Goal: Complete application form: Complete application form

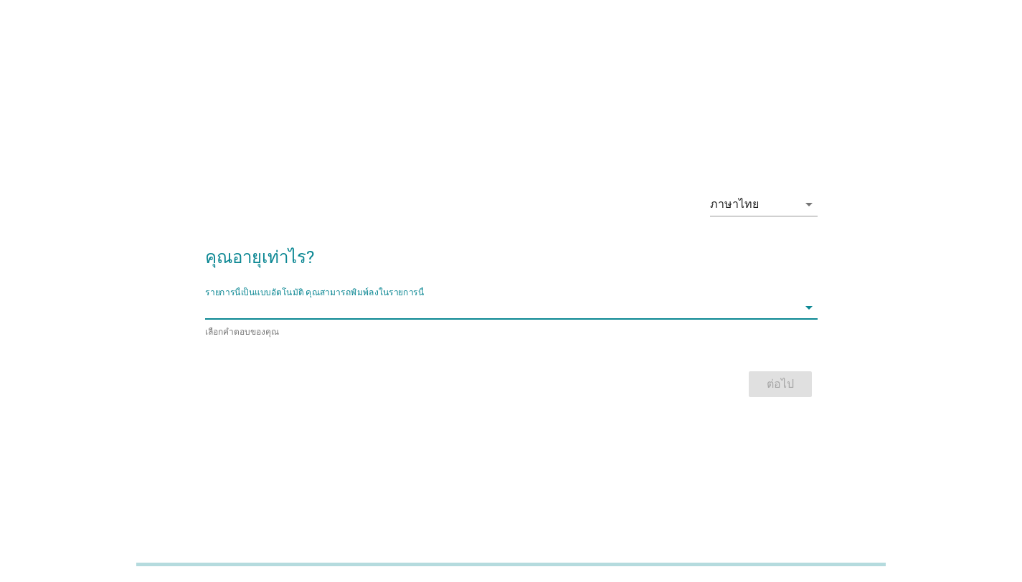
click at [452, 318] on input "รายการนี้เป็นแบบอัตโนมัติ คุณสามารถพิมพ์ลงในรายการนี้" at bounding box center [501, 307] width 592 height 23
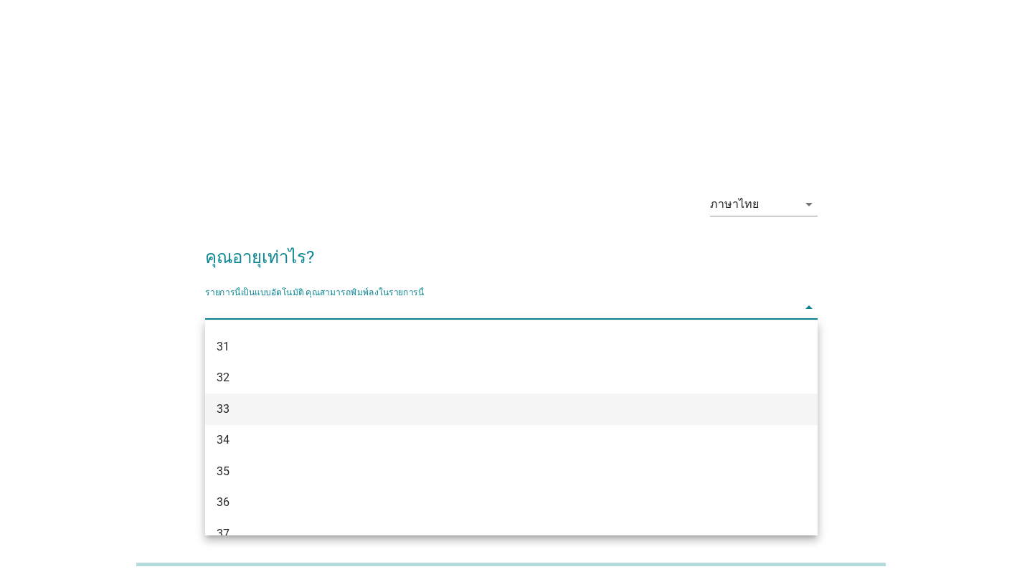
scroll to position [657, 0]
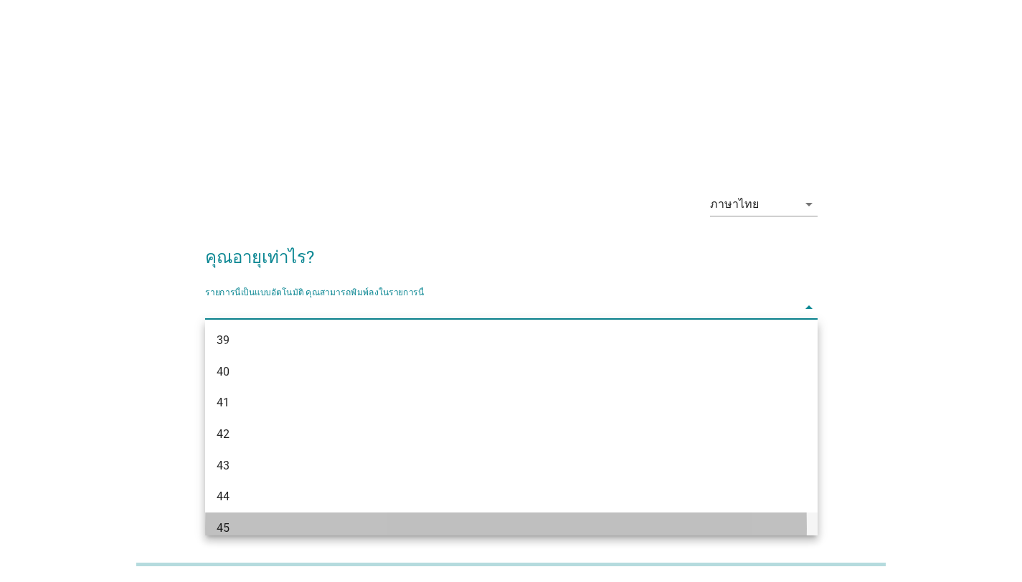
click at [267, 530] on div "45" at bounding box center [487, 528] width 541 height 17
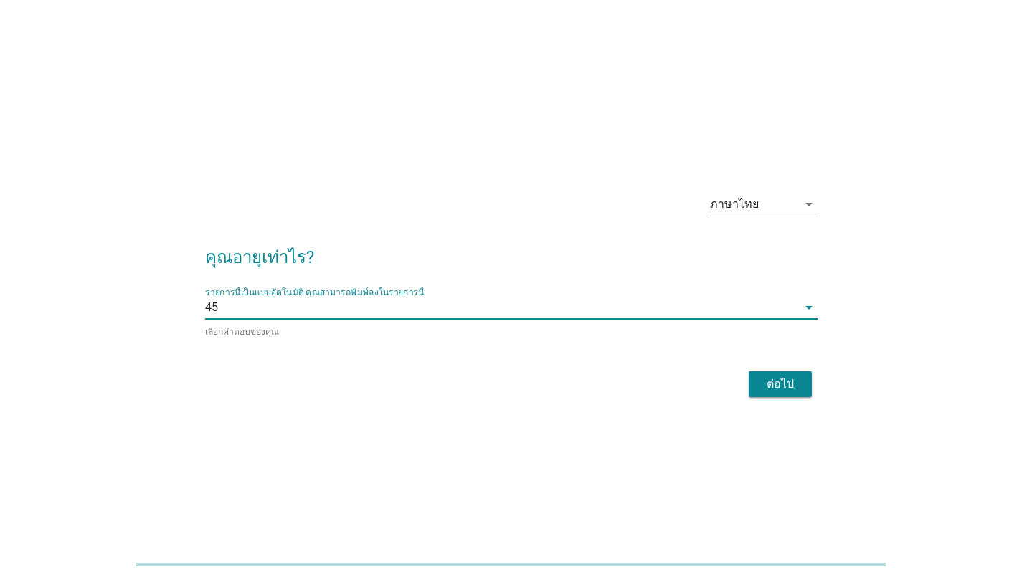
click at [792, 382] on div "ต่อไป" at bounding box center [780, 384] width 40 height 17
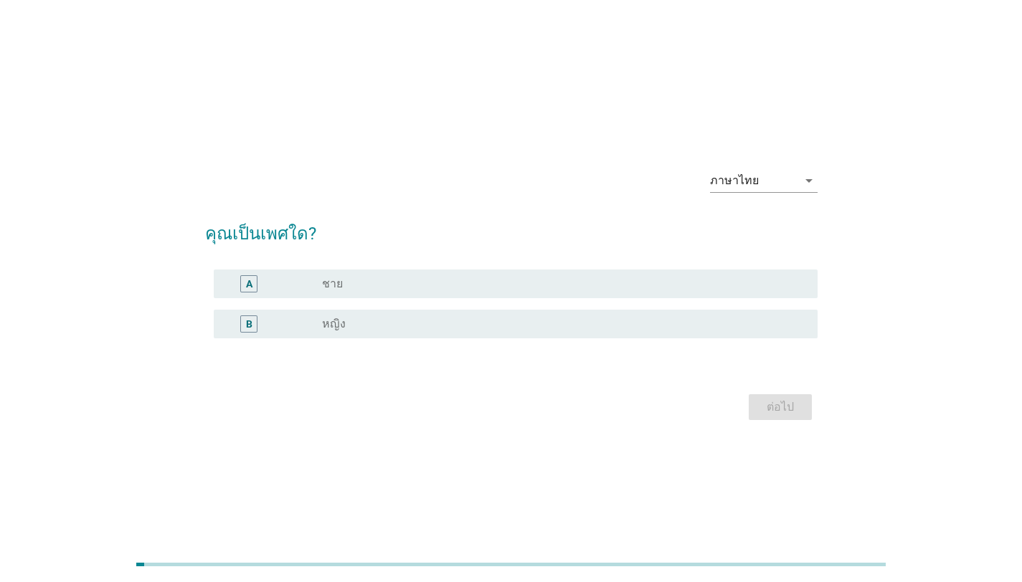
click at [363, 328] on div "radio_button_unchecked หญิง" at bounding box center [558, 324] width 472 height 14
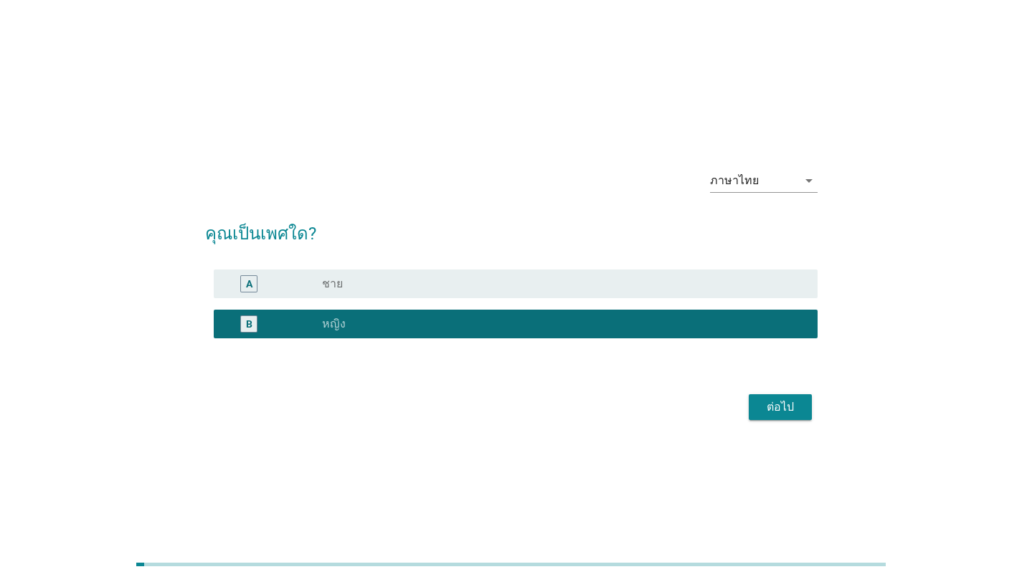
click at [357, 290] on div "radio_button_unchecked ชาย" at bounding box center [558, 284] width 472 height 14
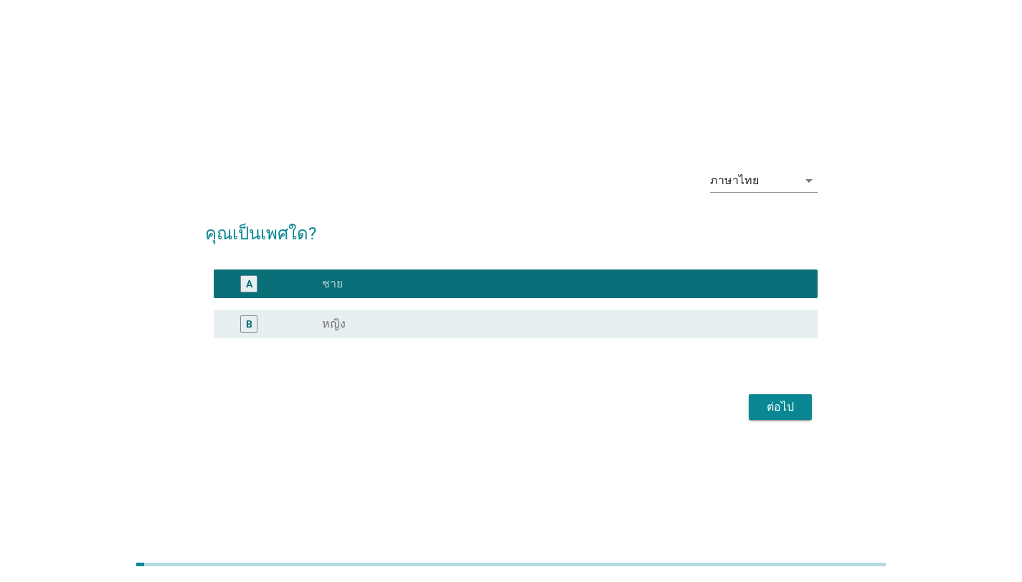
click at [793, 404] on div "ต่อไป" at bounding box center [780, 407] width 40 height 17
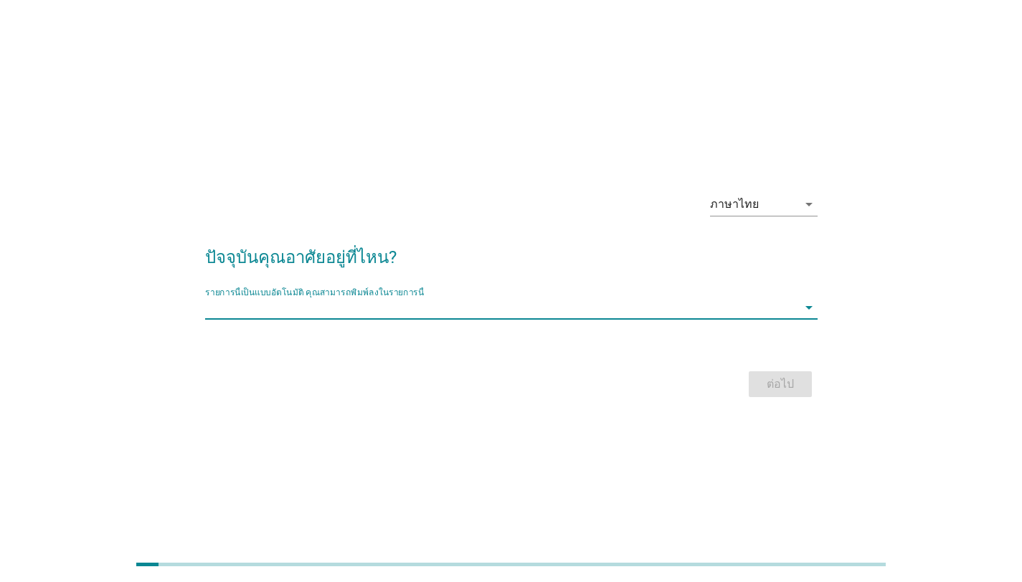
click at [493, 298] on input "รายการนี้เป็นแบบอัตโนมัติ คุณสามารถพิมพ์ลงในรายการนี้" at bounding box center [501, 307] width 592 height 23
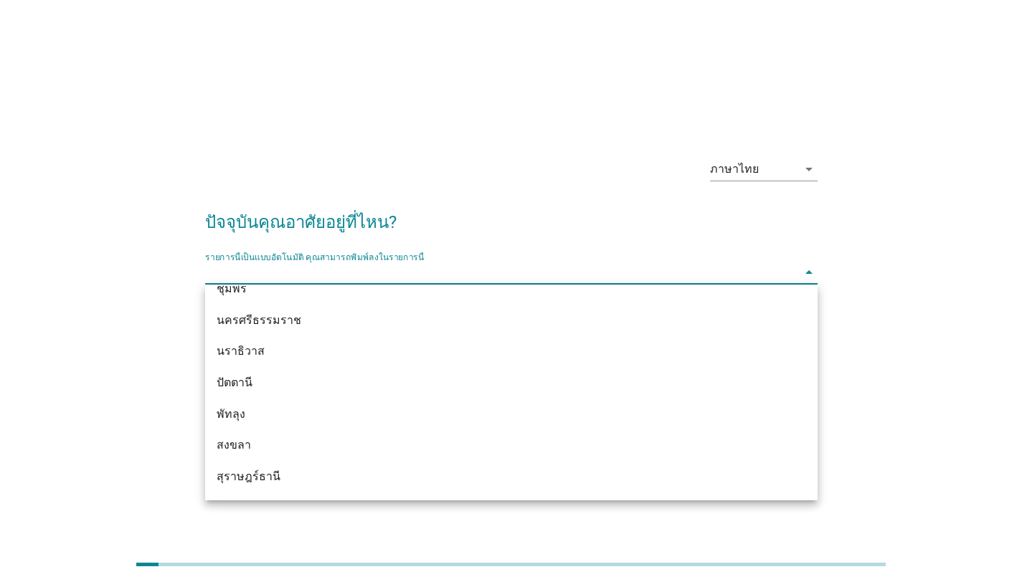
scroll to position [2030, 0]
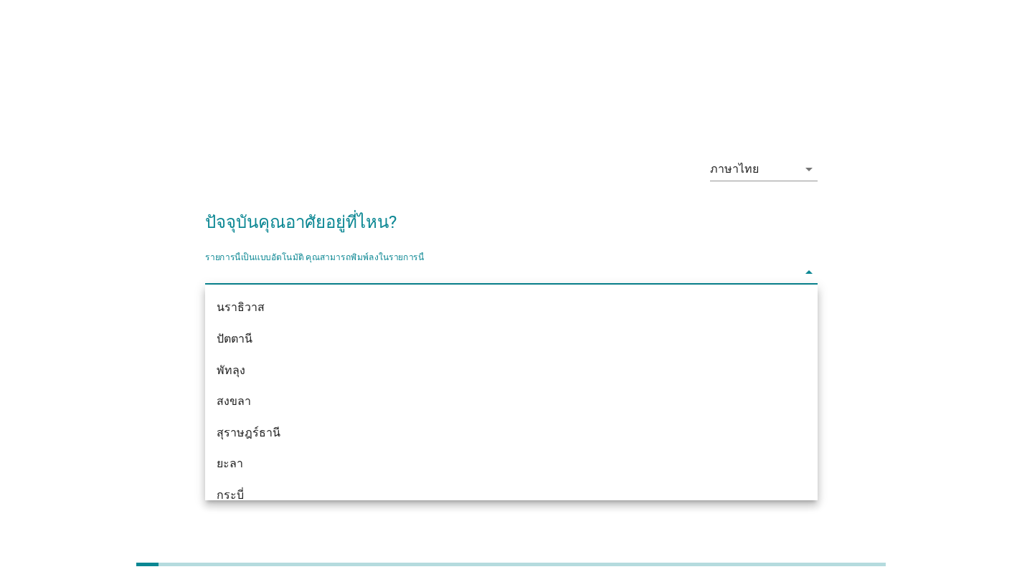
type input "4"
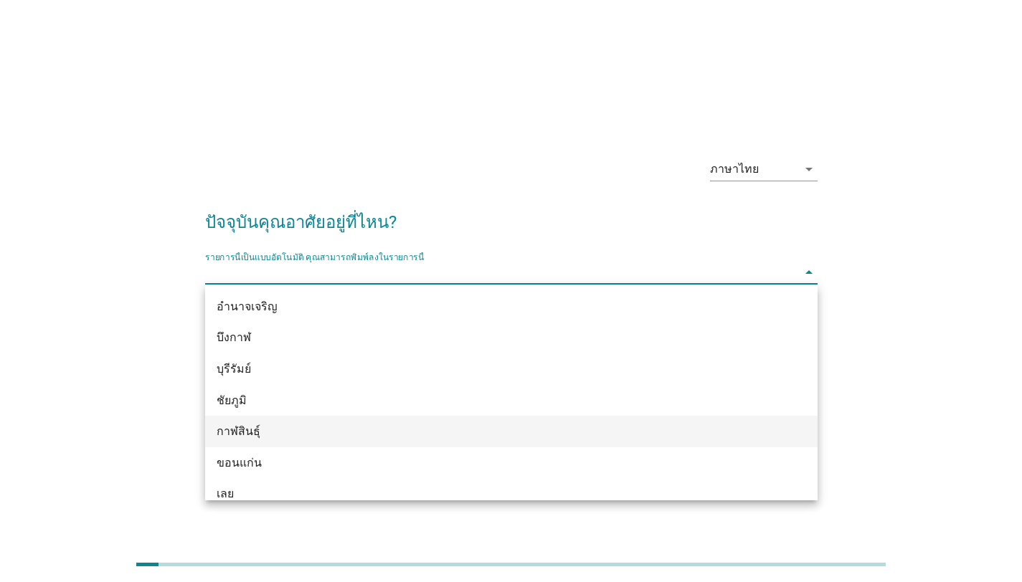
type input "ภ"
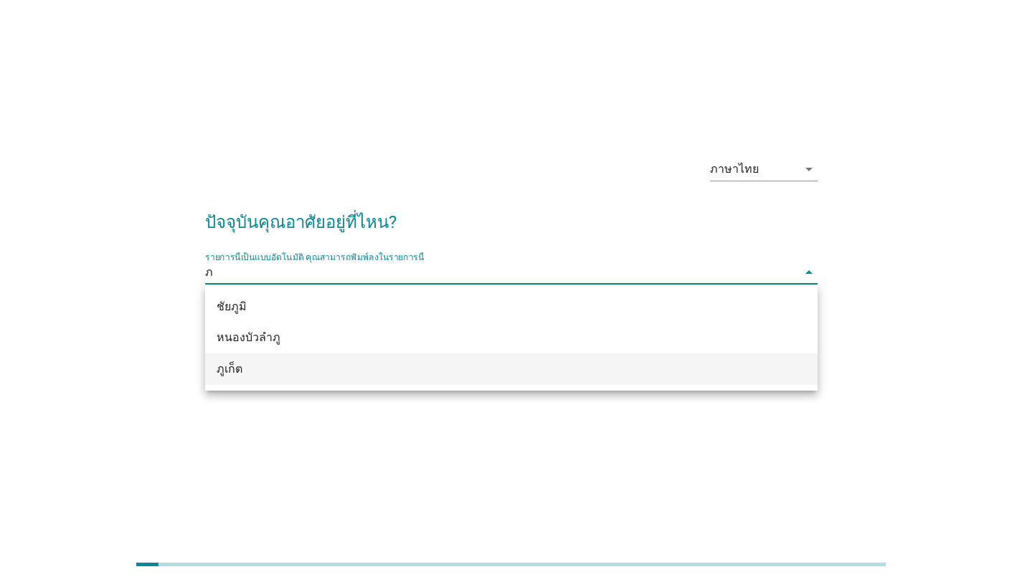
click at [225, 372] on div "ภูเก็ต" at bounding box center [487, 369] width 541 height 17
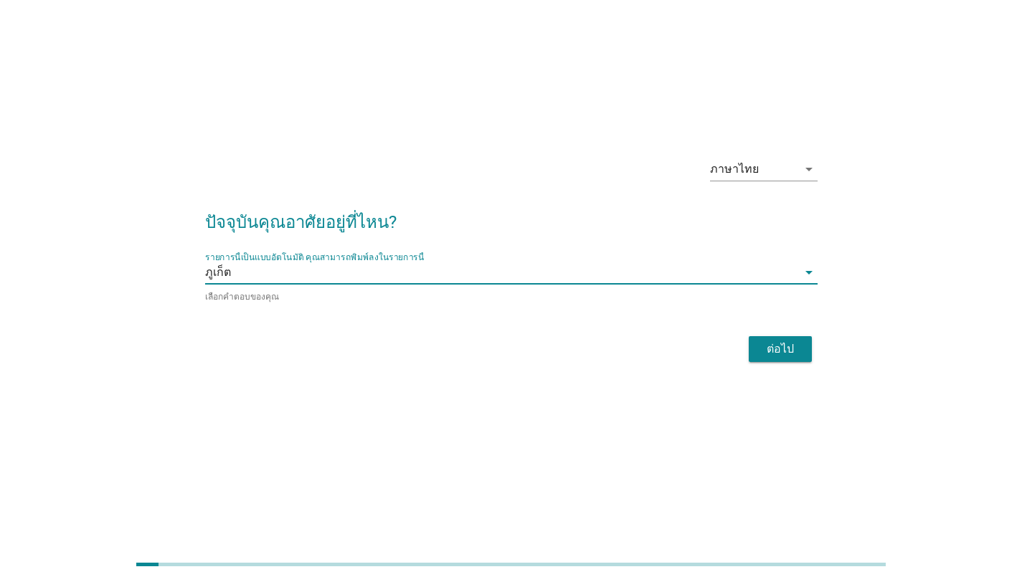
click at [786, 342] on div "ต่อไป" at bounding box center [780, 349] width 40 height 17
